Goal: Task Accomplishment & Management: Manage account settings

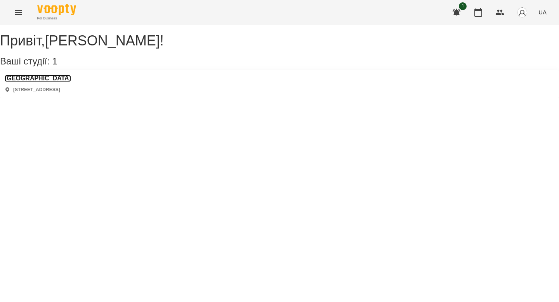
click at [60, 82] on h3 "[GEOGRAPHIC_DATA]" at bounding box center [38, 78] width 66 height 7
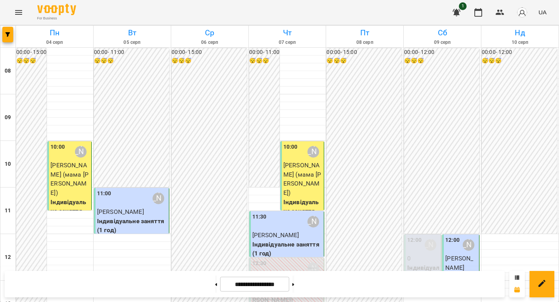
scroll to position [184, 0]
click at [294, 282] on button at bounding box center [294, 284] width 2 height 17
type input "**********"
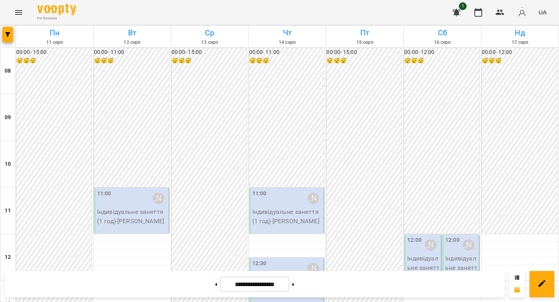
scroll to position [0, 0]
click at [137, 214] on p "Індивідуальне заняття (1 год) - [PERSON_NAME]" at bounding box center [132, 216] width 70 height 18
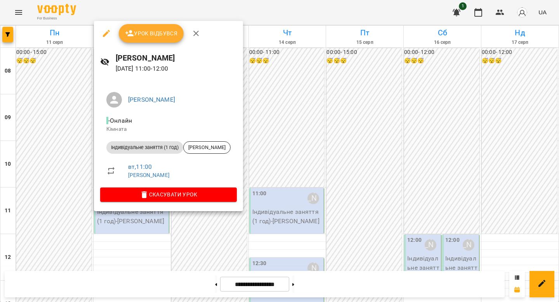
click at [166, 35] on span "Урок відбувся" at bounding box center [151, 33] width 53 height 9
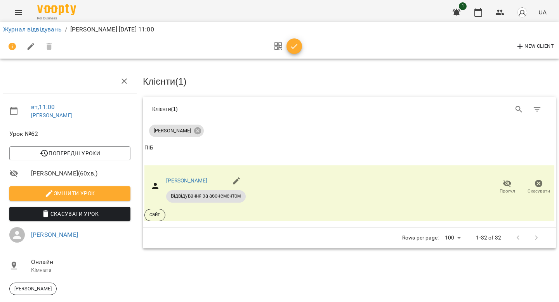
click at [293, 43] on icon "button" at bounding box center [294, 46] width 9 height 9
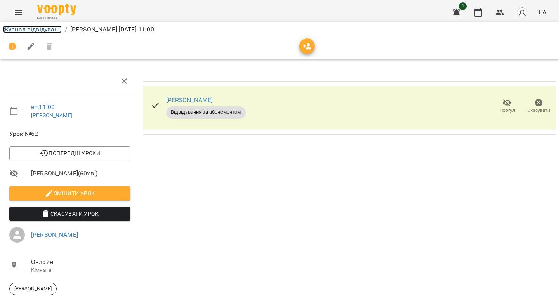
click at [16, 27] on link "Журнал відвідувань" at bounding box center [32, 29] width 59 height 7
